Goal: Information Seeking & Learning: Learn about a topic

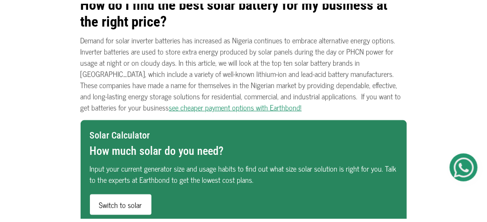
scroll to position [261, 0]
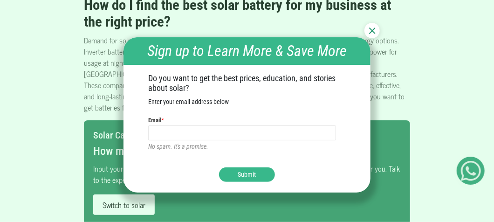
click at [373, 30] on img at bounding box center [372, 30] width 7 height 7
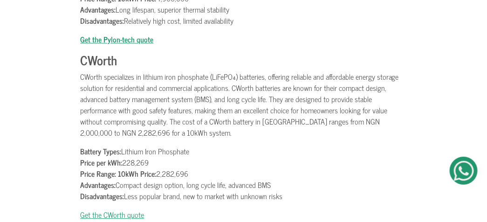
scroll to position [1566, 0]
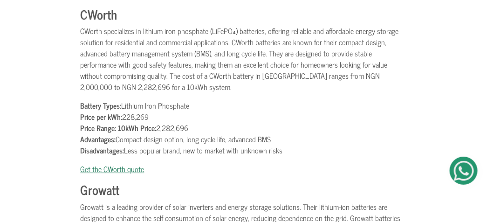
click at [127, 163] on link "Get the CWorth quote" at bounding box center [113, 169] width 64 height 12
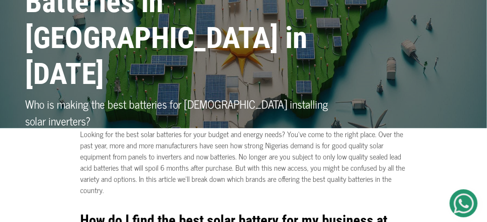
scroll to position [0, 0]
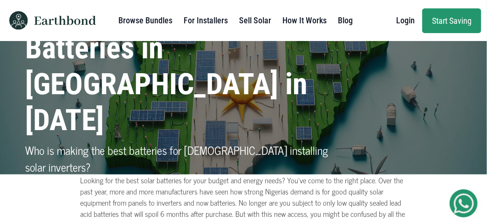
click at [257, 183] on p "by [PERSON_NAME]" at bounding box center [188, 188] width 324 height 11
click at [86, 183] on p "by [PERSON_NAME]" at bounding box center [188, 188] width 324 height 11
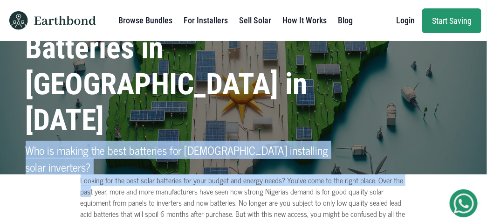
drag, startPoint x: 23, startPoint y: 135, endPoint x: 91, endPoint y: 192, distance: 88.7
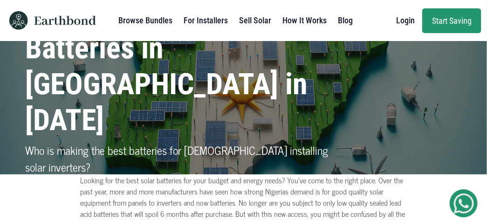
click at [248, 124] on h1 "Compare the Best 10 Solar Batteries in [GEOGRAPHIC_DATA] in [DATE]" at bounding box center [188, 66] width 324 height 143
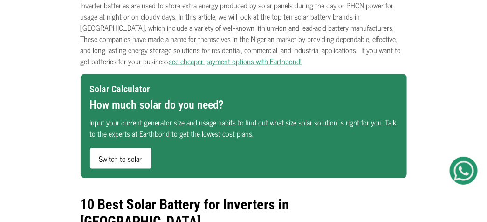
scroll to position [326, 0]
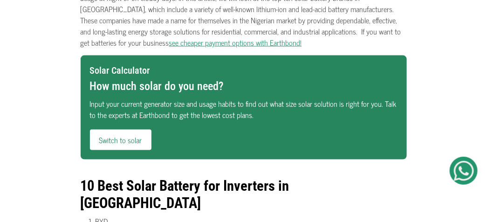
click at [140, 143] on link "Switch to solar" at bounding box center [121, 140] width 62 height 21
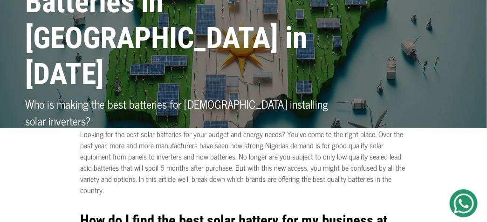
scroll to position [0, 0]
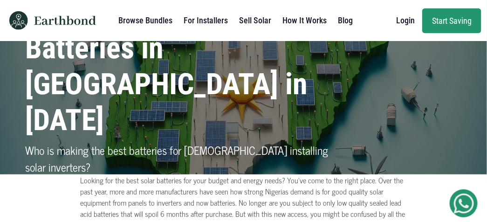
click at [321, 111] on h1 "Compare the Best 10 Solar Batteries in [GEOGRAPHIC_DATA] in [DATE]" at bounding box center [188, 66] width 324 height 143
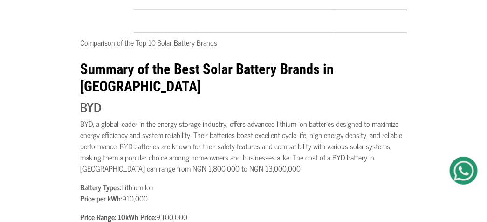
scroll to position [1121, 0]
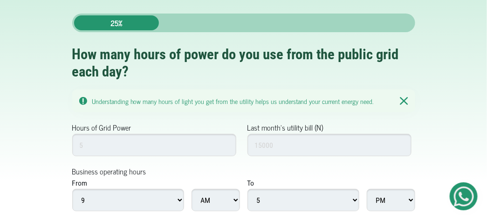
scroll to position [59, 0]
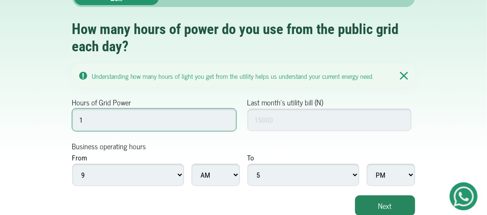
type input "1"
click at [227, 121] on input "1" at bounding box center [154, 120] width 164 height 22
click at [85, 122] on input "1" at bounding box center [154, 120] width 164 height 22
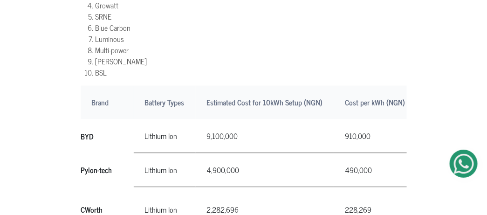
scroll to position [559, 0]
